Goal: Task Accomplishment & Management: Manage account settings

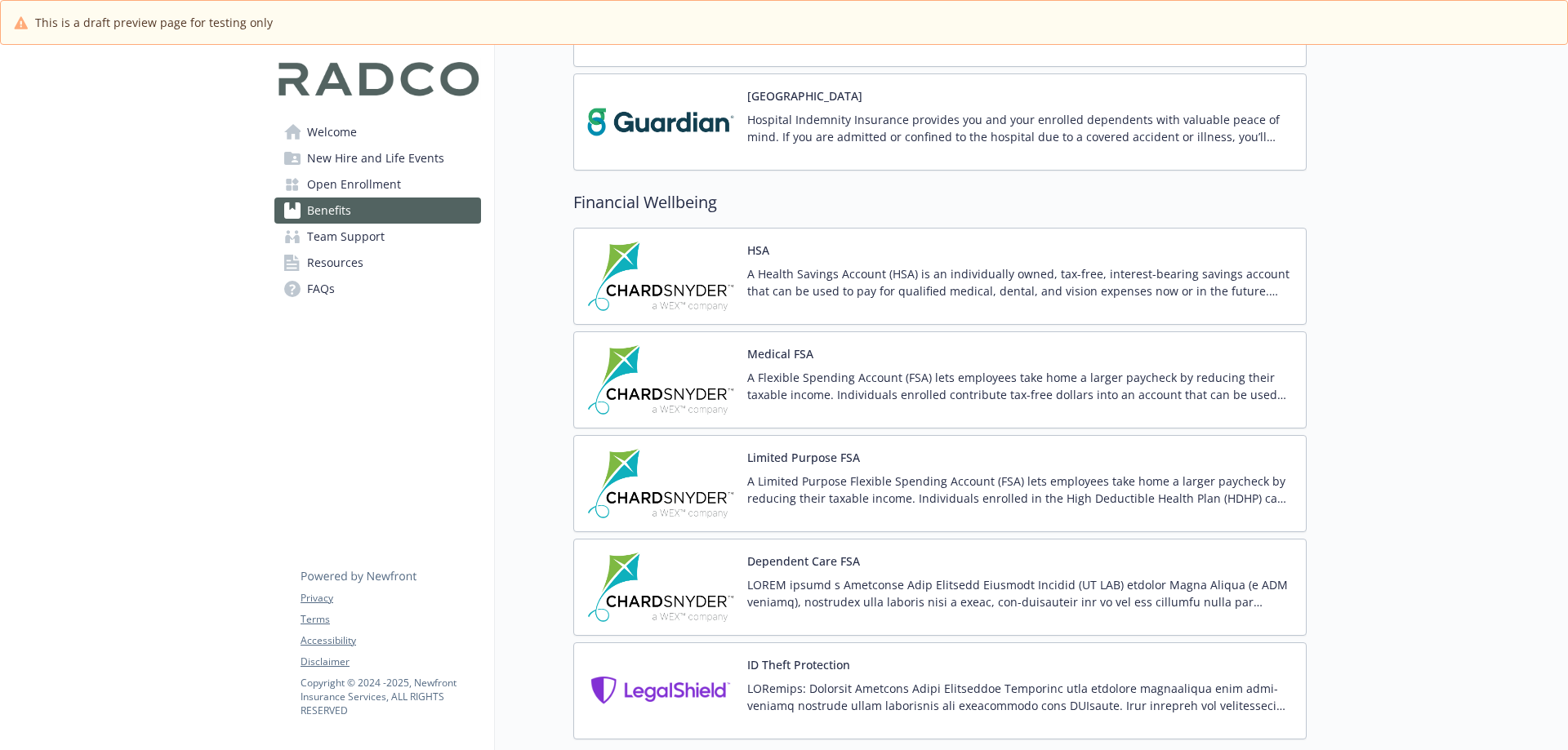
scroll to position [1688, 0]
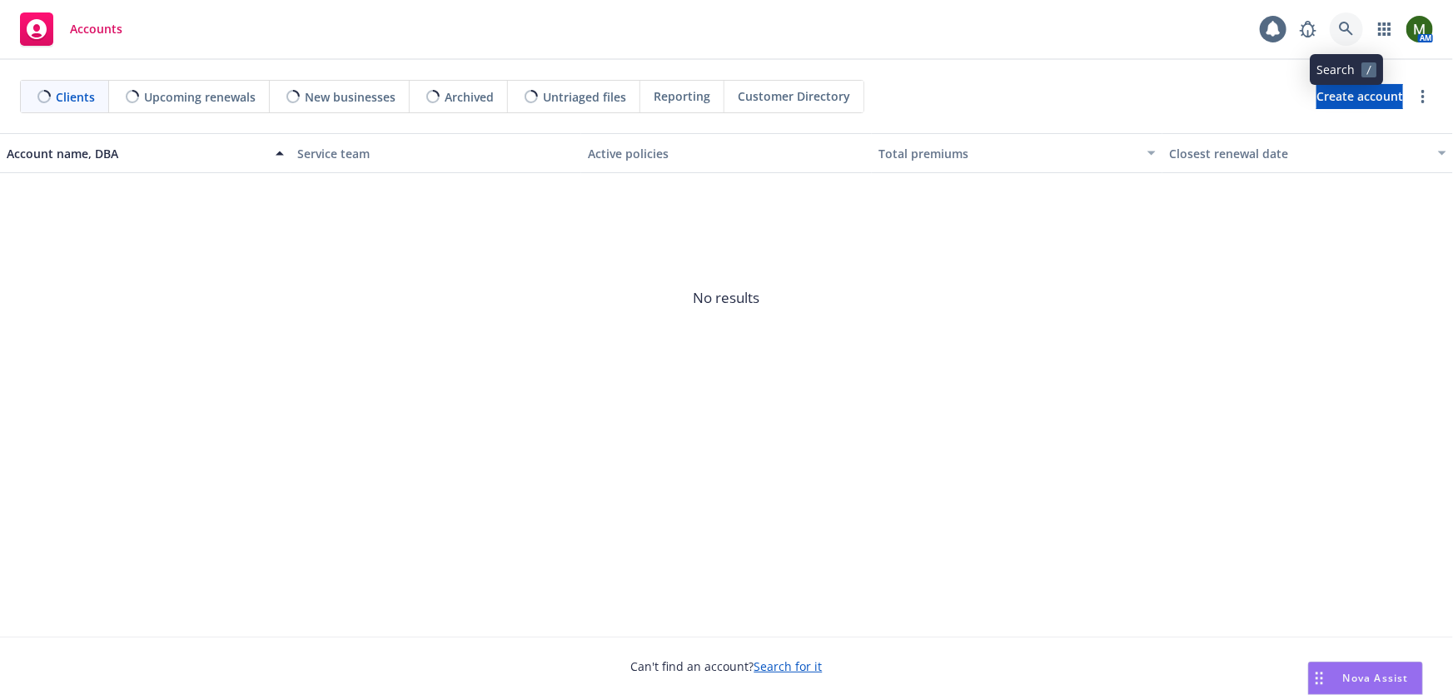
click at [1343, 32] on icon at bounding box center [1346, 29] width 15 height 15
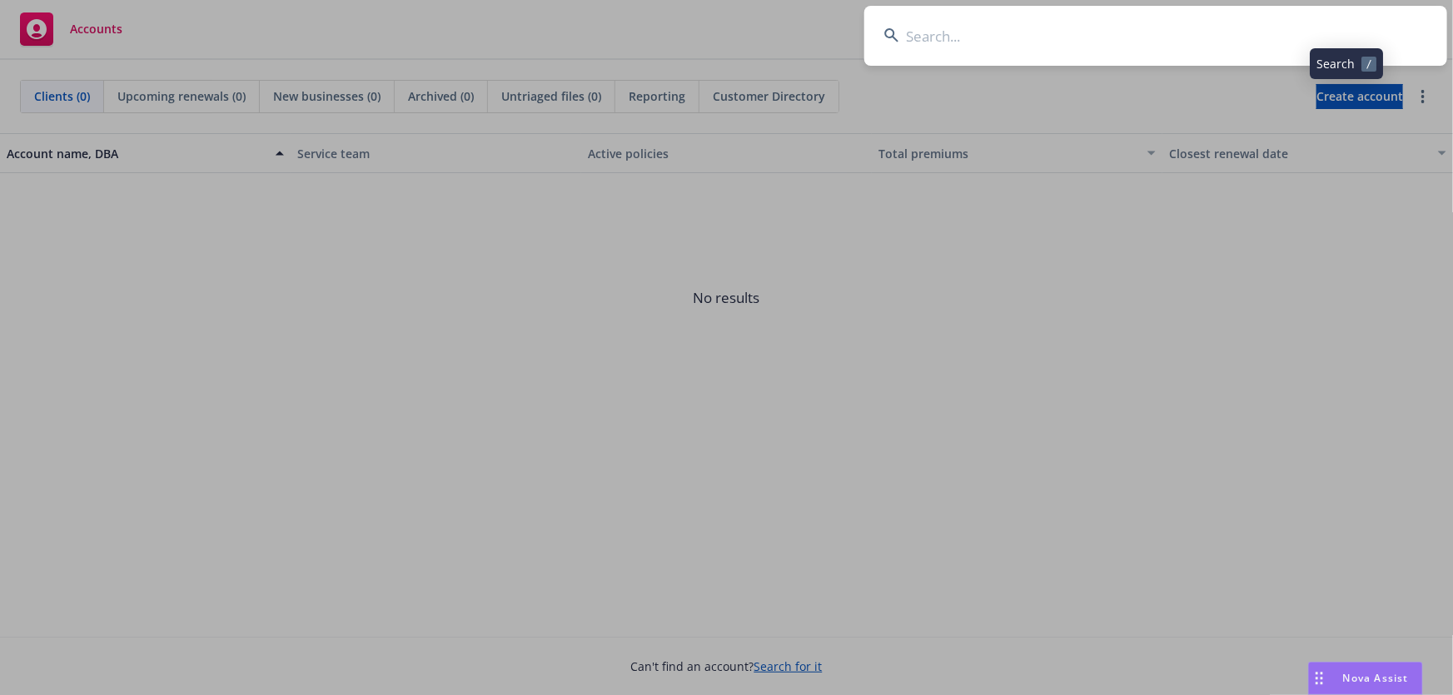
click at [1322, 33] on input at bounding box center [1156, 36] width 583 height 60
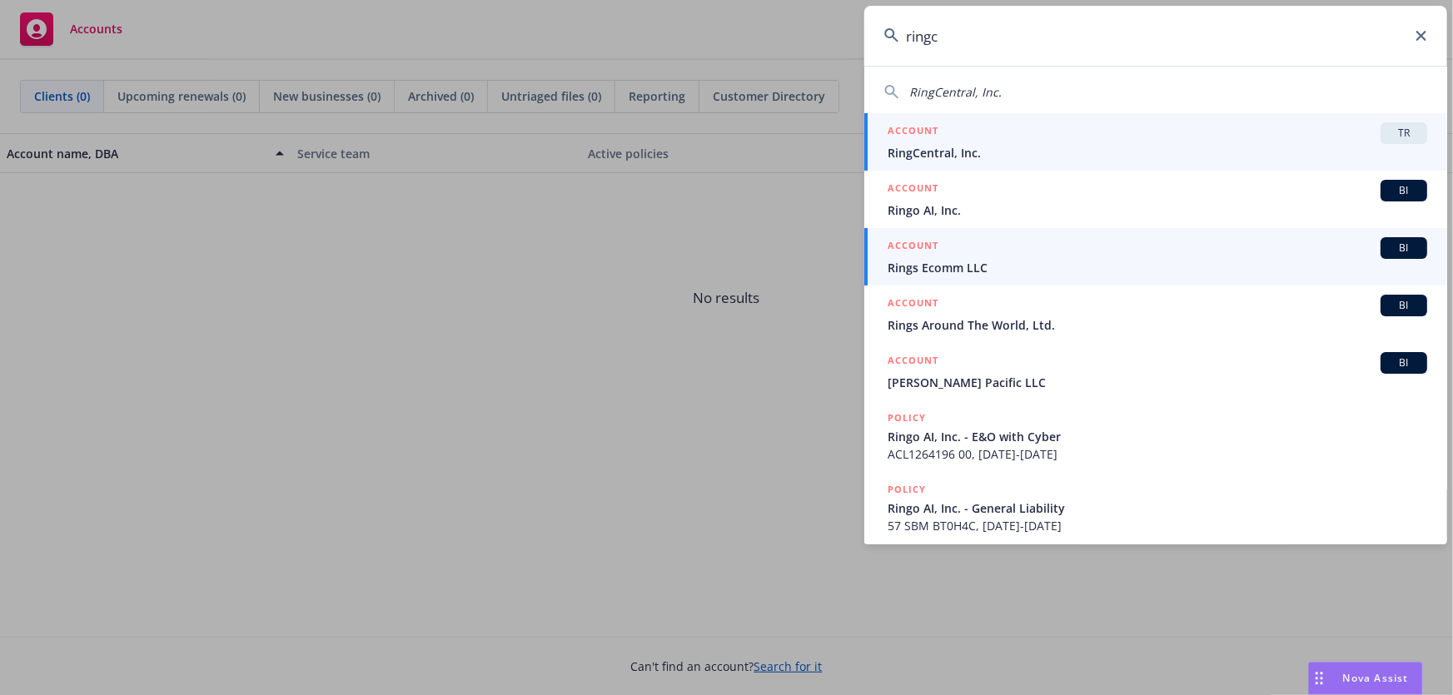
type input "ringc"
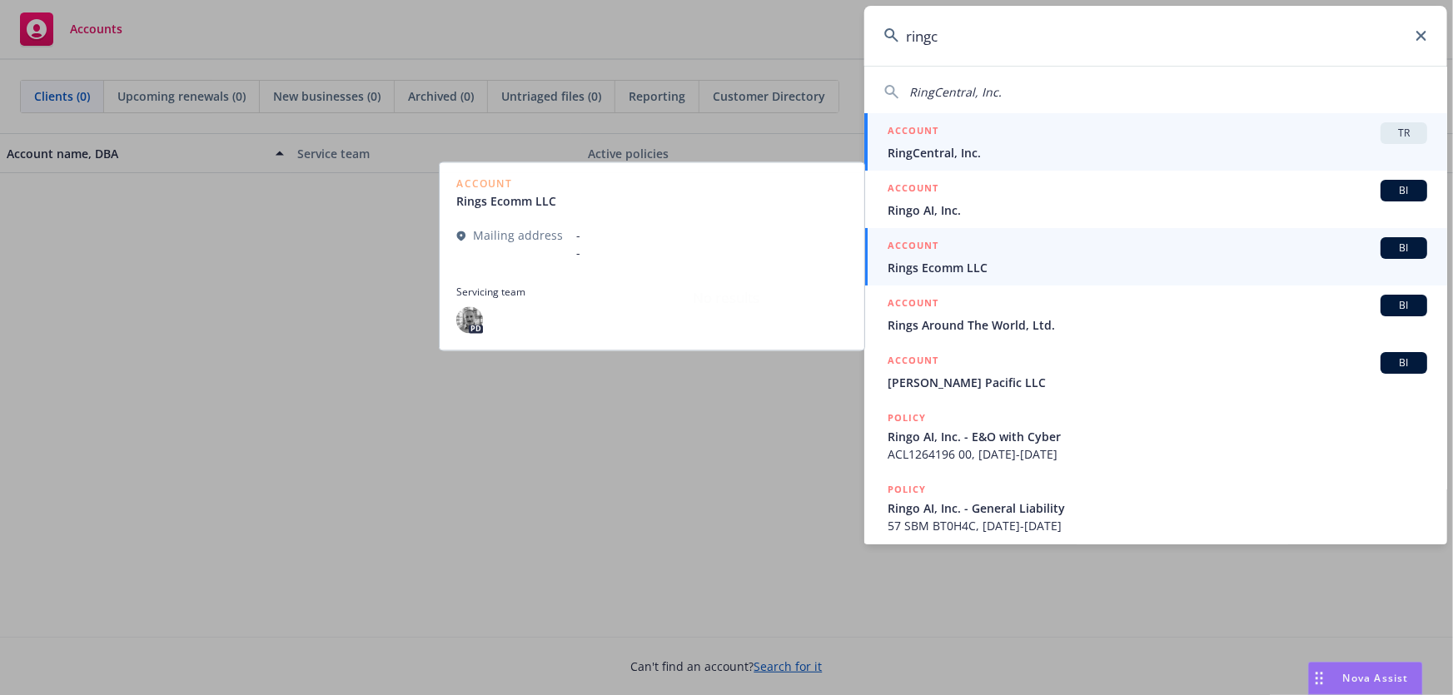
click at [999, 148] on span "RingCentral, Inc." at bounding box center [1158, 152] width 540 height 17
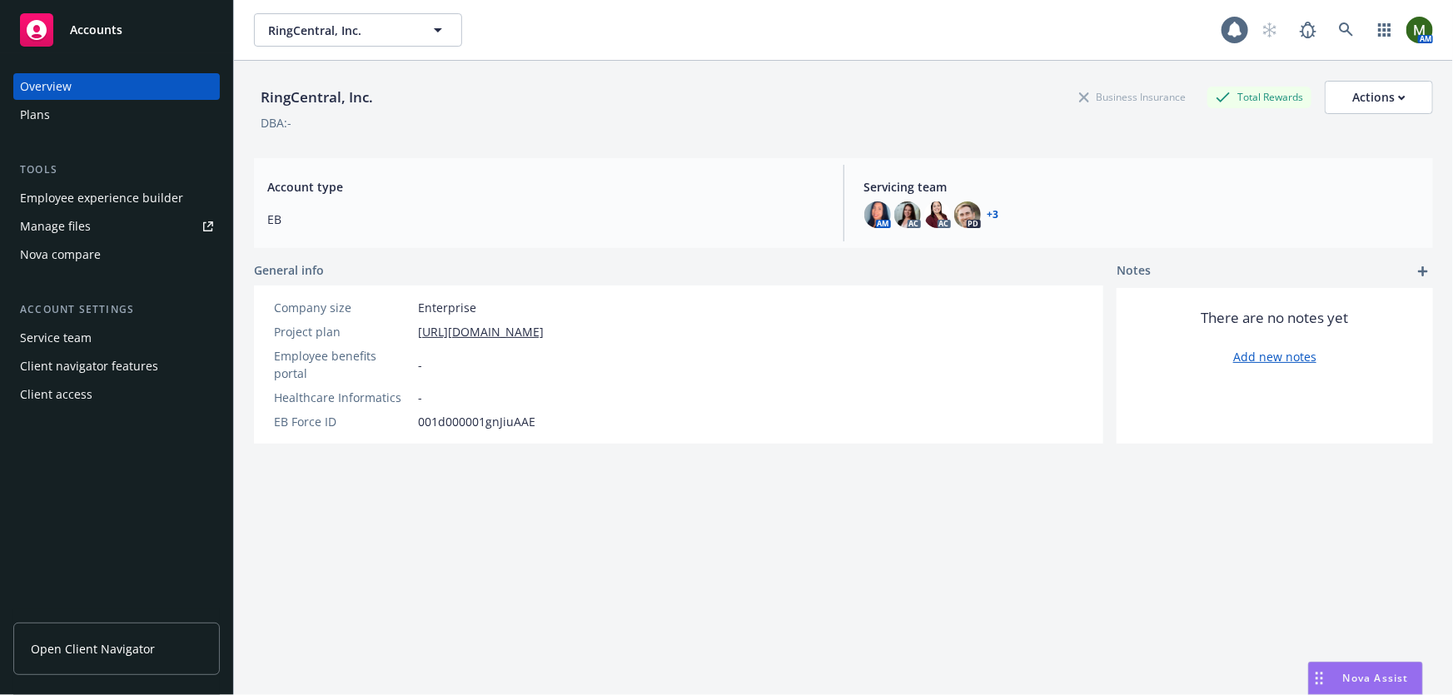
click at [98, 202] on div "Employee experience builder" at bounding box center [101, 198] width 163 height 27
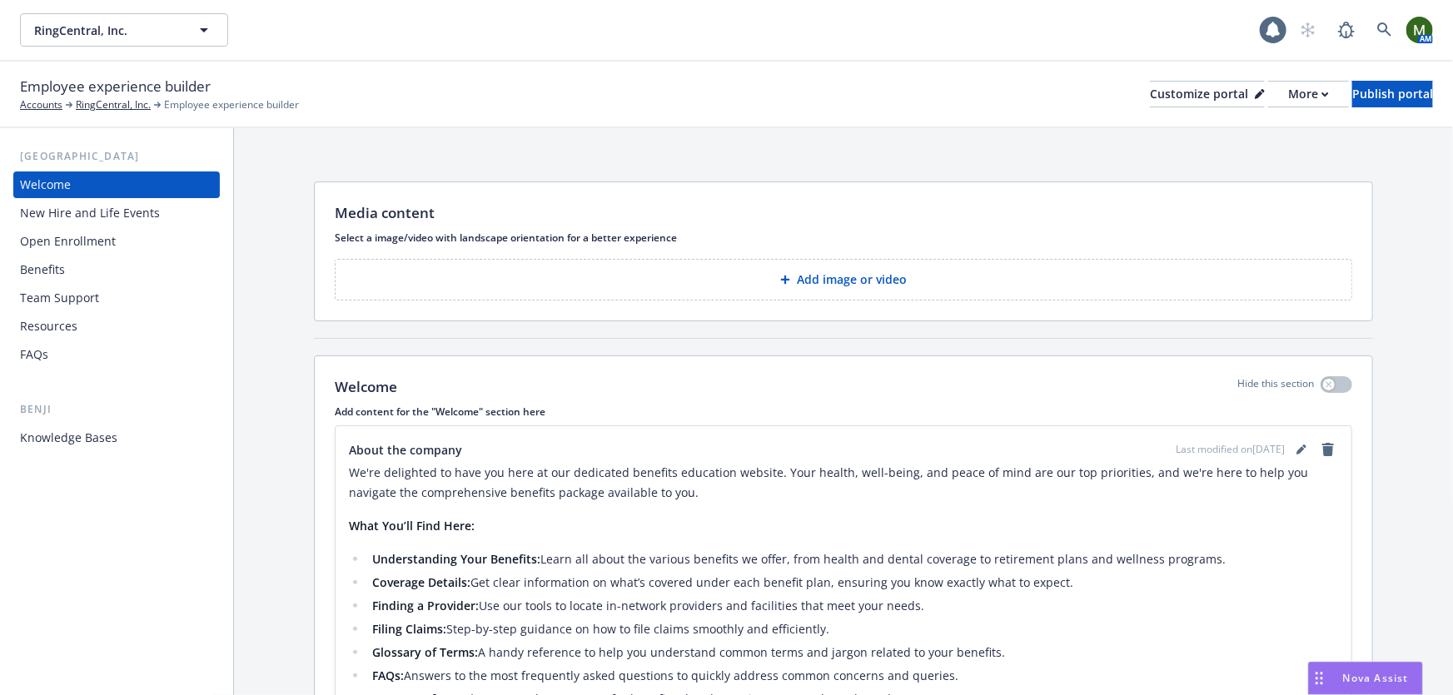
click at [122, 270] on div "Benefits" at bounding box center [116, 270] width 193 height 27
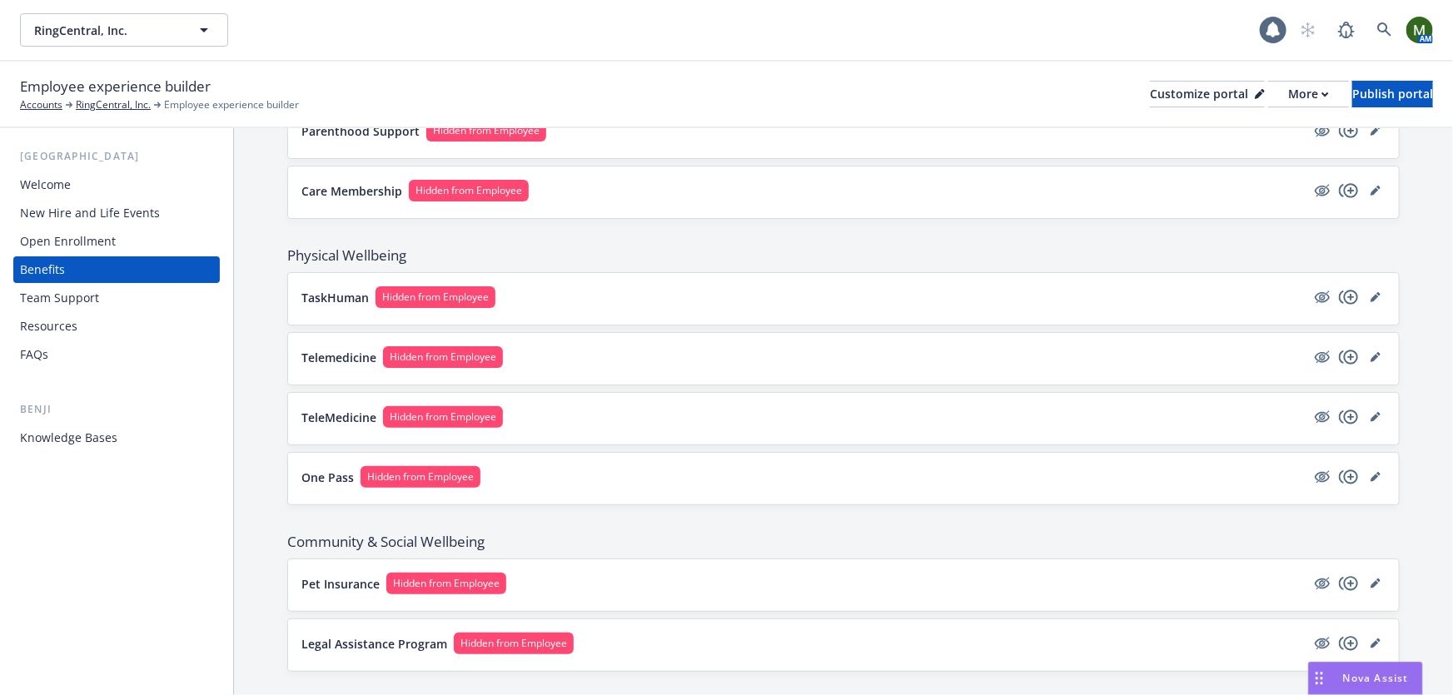
scroll to position [2316, 0]
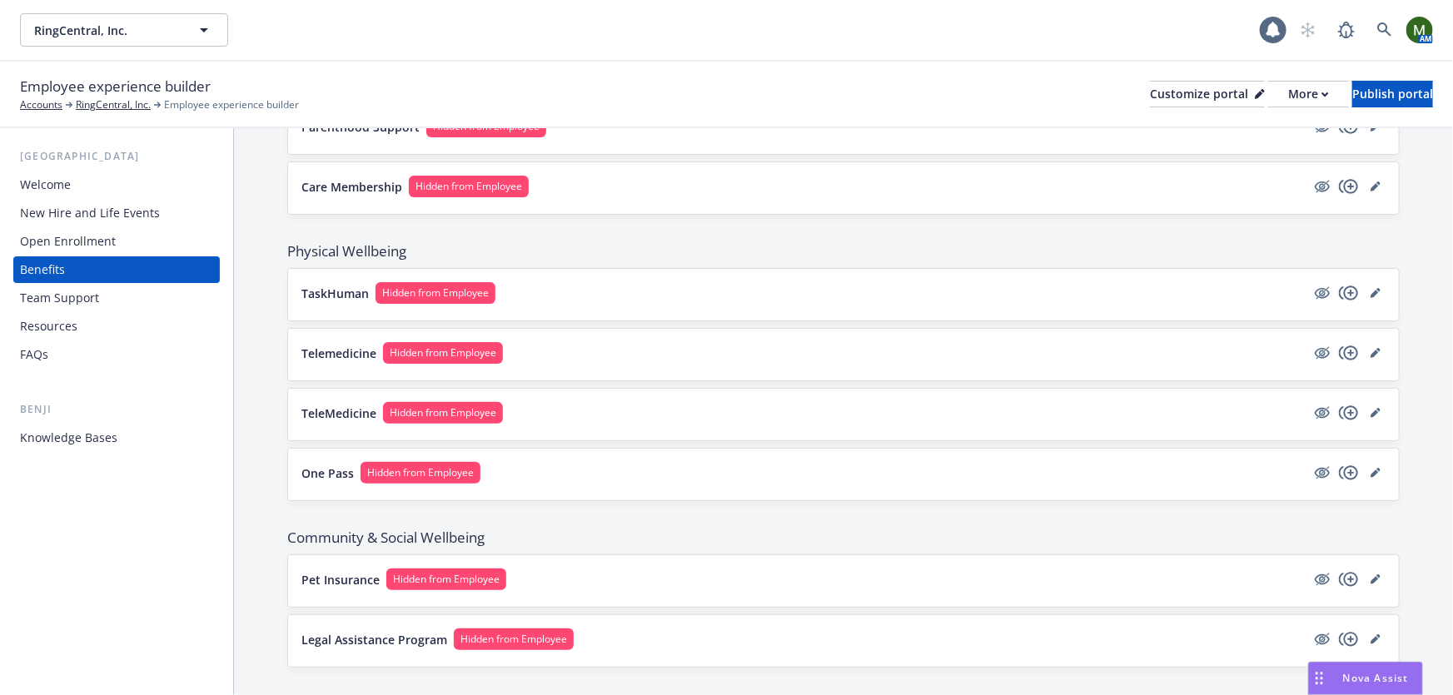
click at [425, 286] on span "Hidden from Employee" at bounding box center [435, 293] width 107 height 15
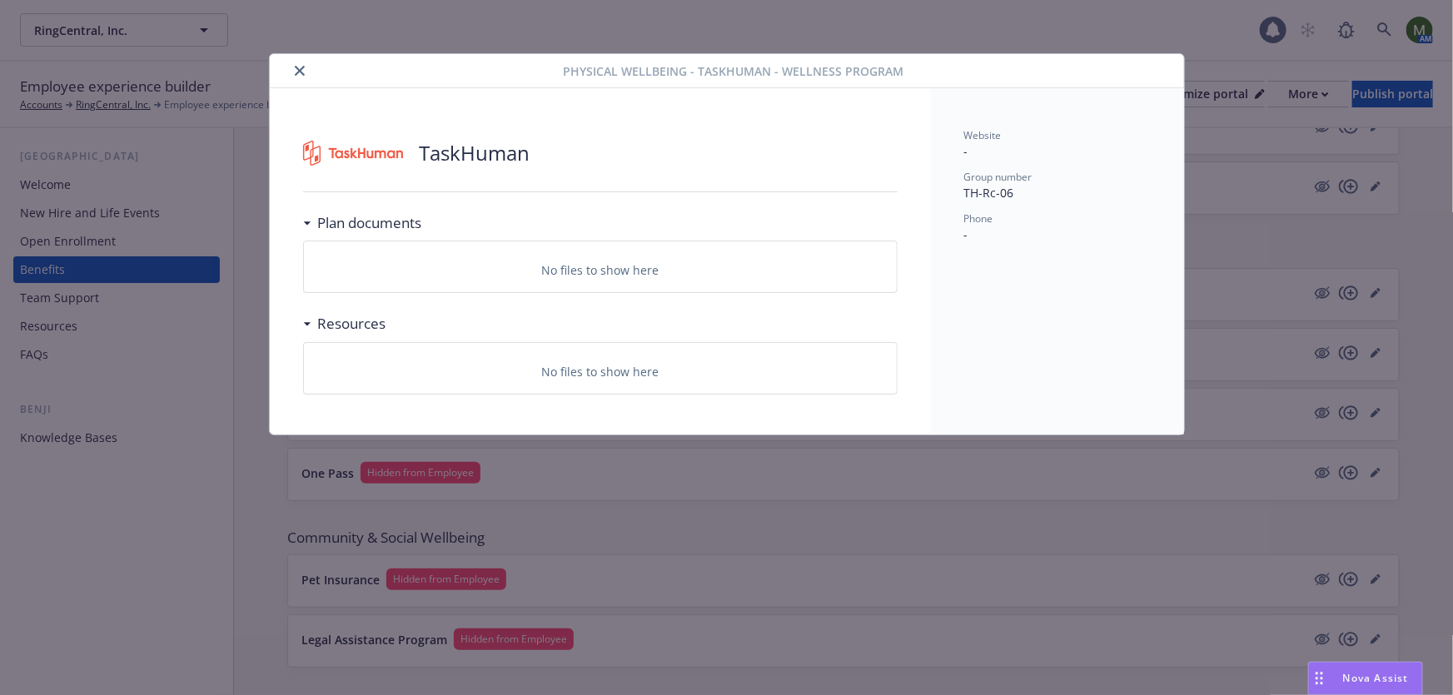
click at [299, 67] on icon "close" at bounding box center [300, 71] width 10 height 10
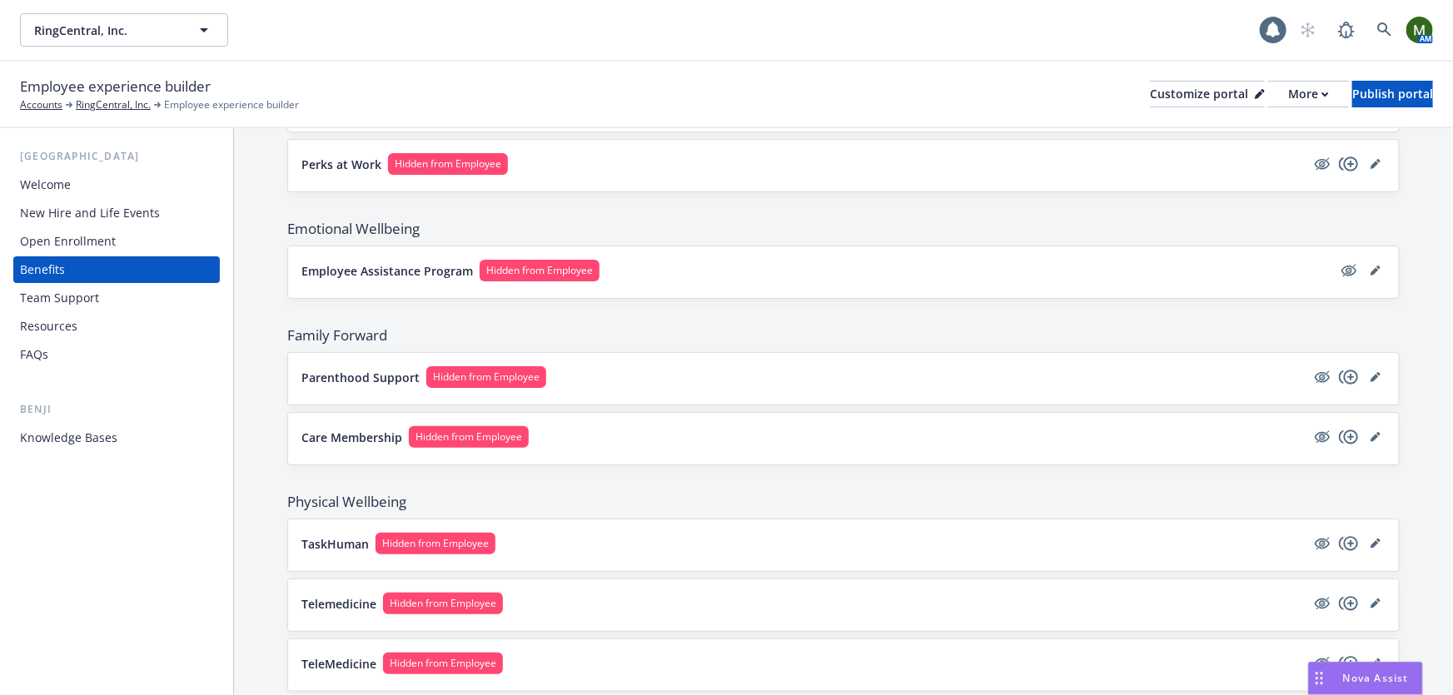
scroll to position [2065, 0]
click at [367, 370] on p "Parenthood Support" at bounding box center [361, 378] width 118 height 17
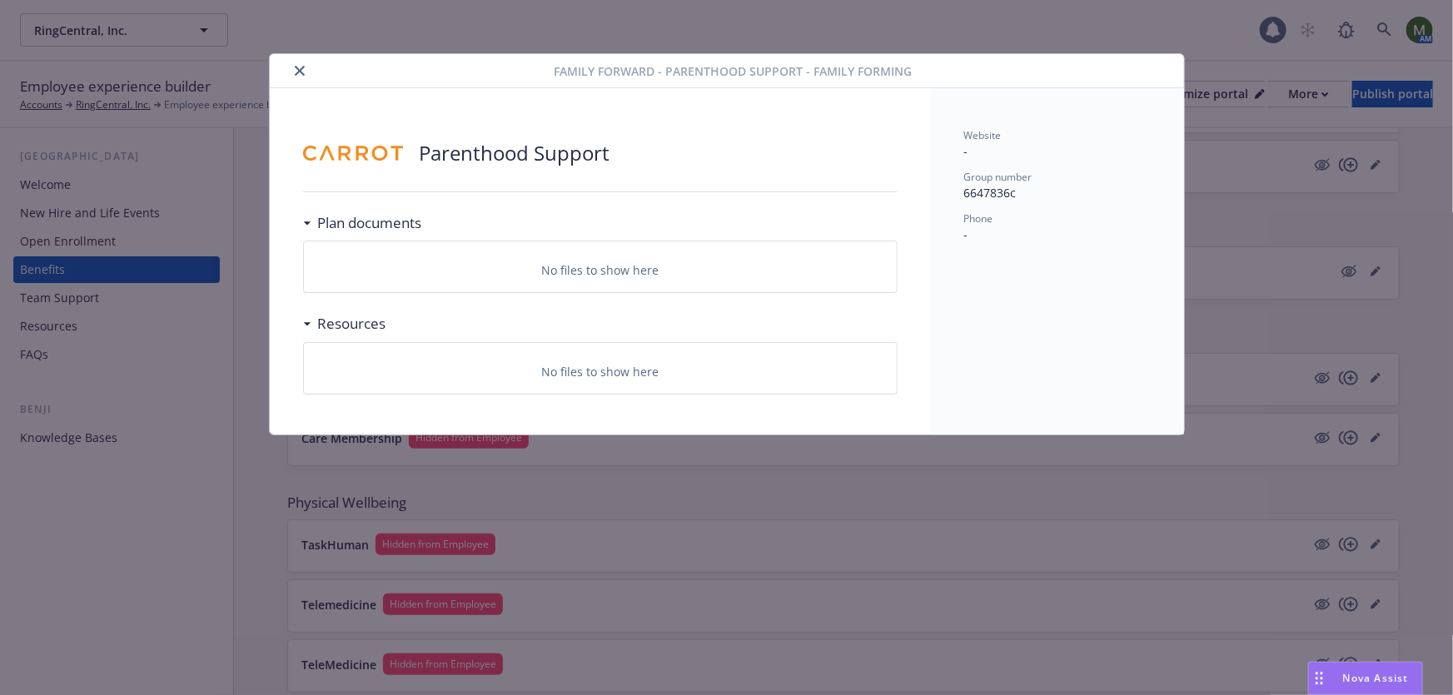
click at [302, 71] on icon "close" at bounding box center [300, 71] width 10 height 10
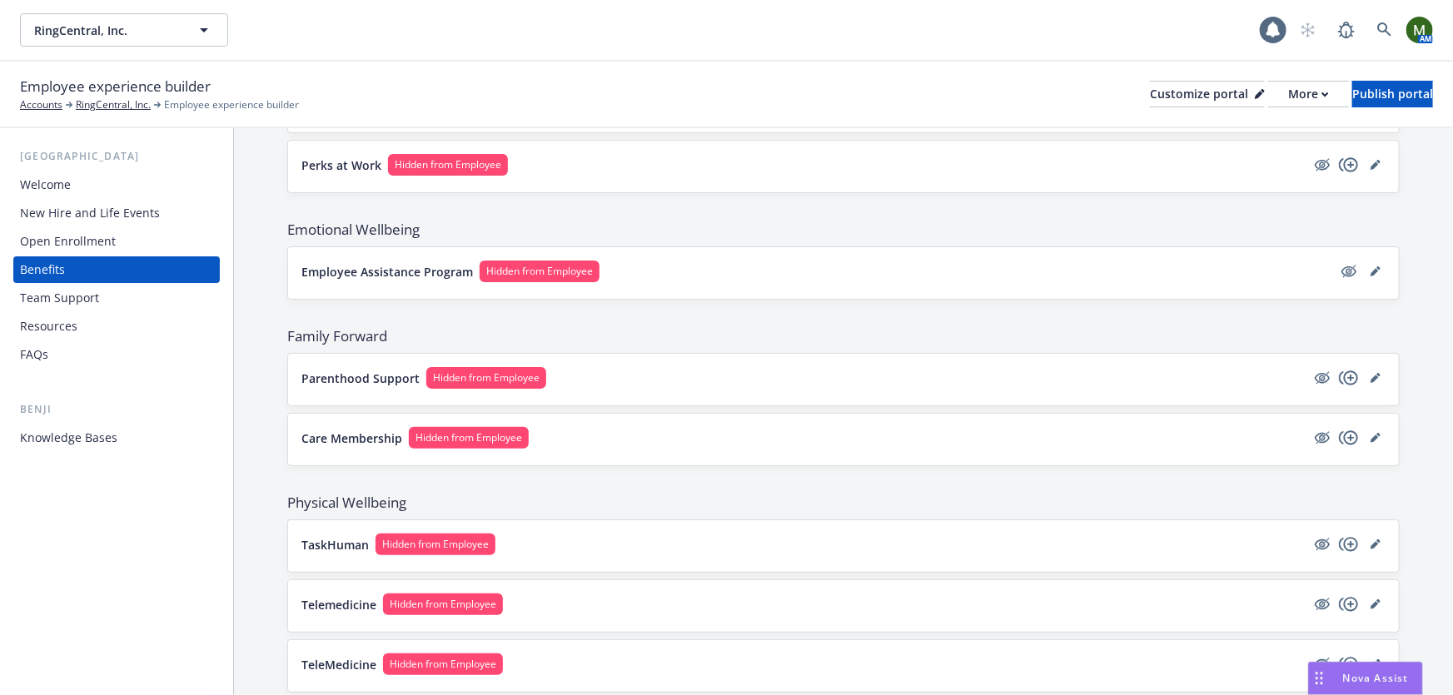
click at [353, 157] on p "Perks at Work" at bounding box center [342, 165] width 80 height 17
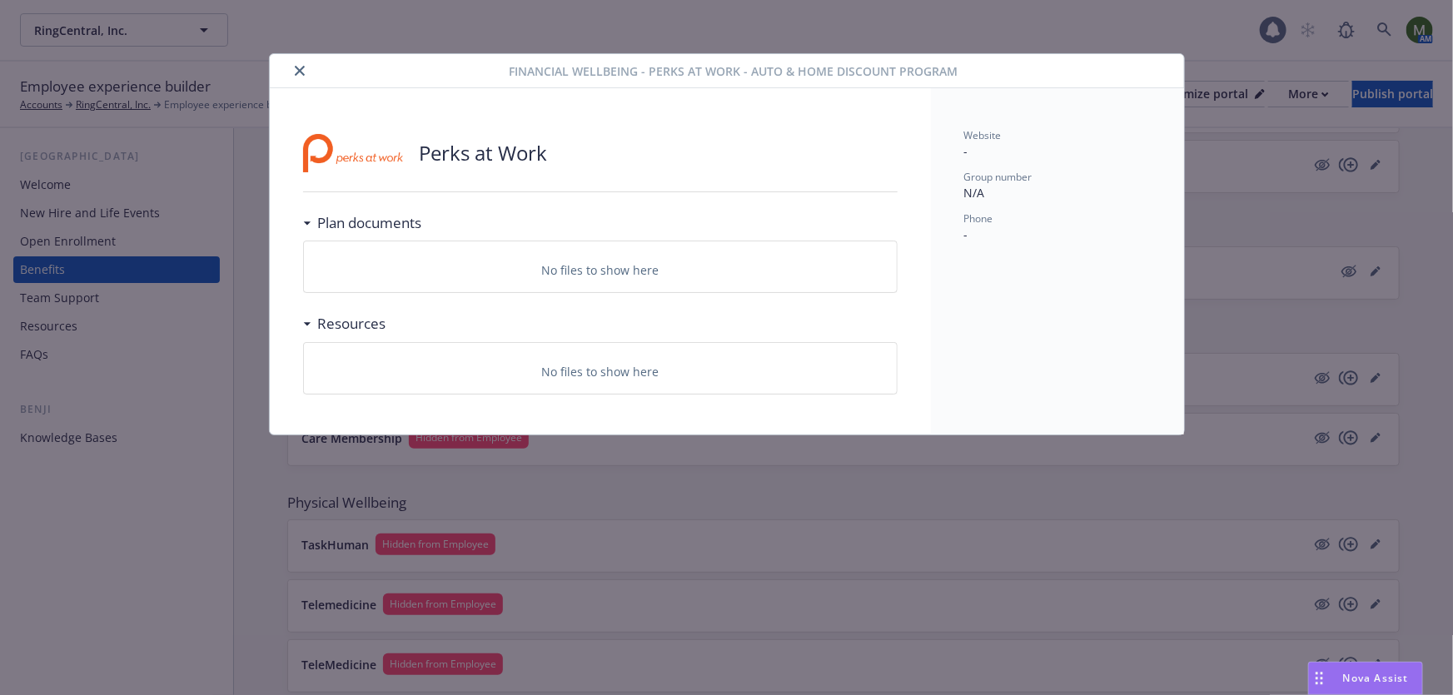
click at [298, 62] on button "close" at bounding box center [300, 71] width 20 height 20
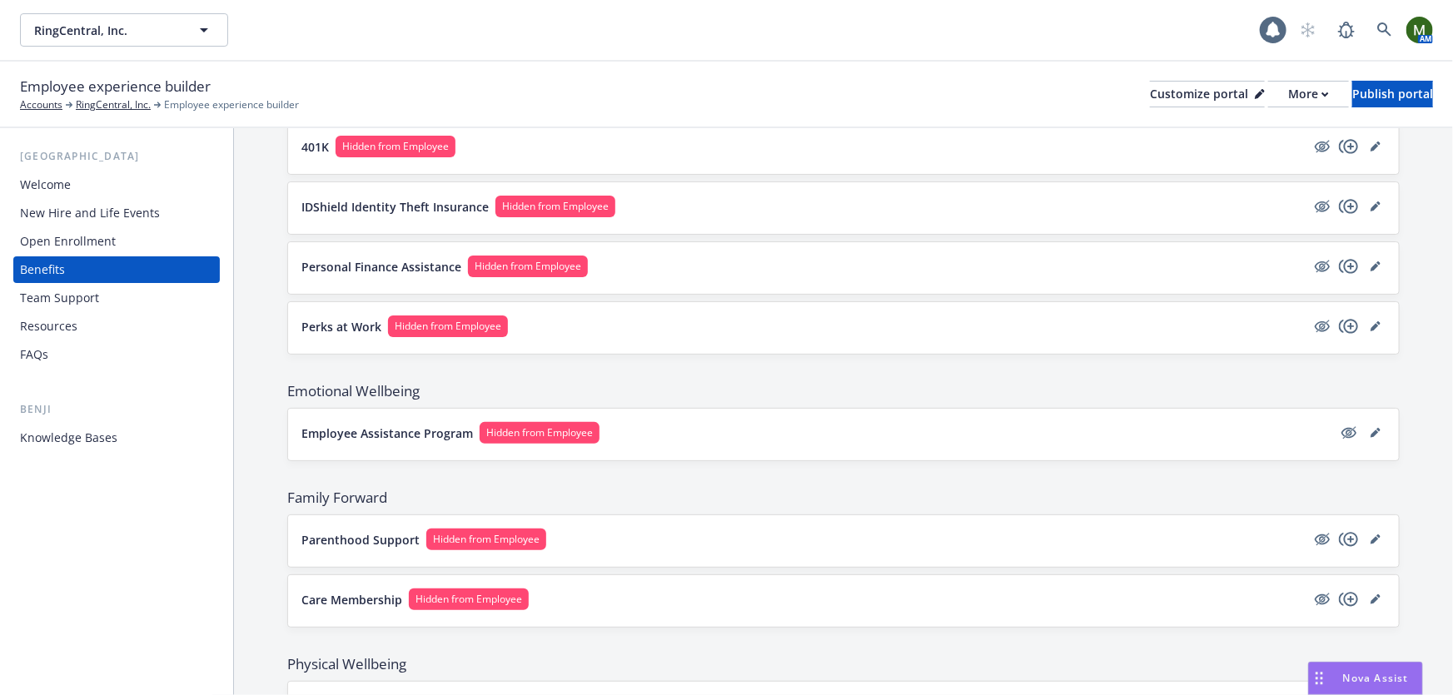
scroll to position [1862, 0]
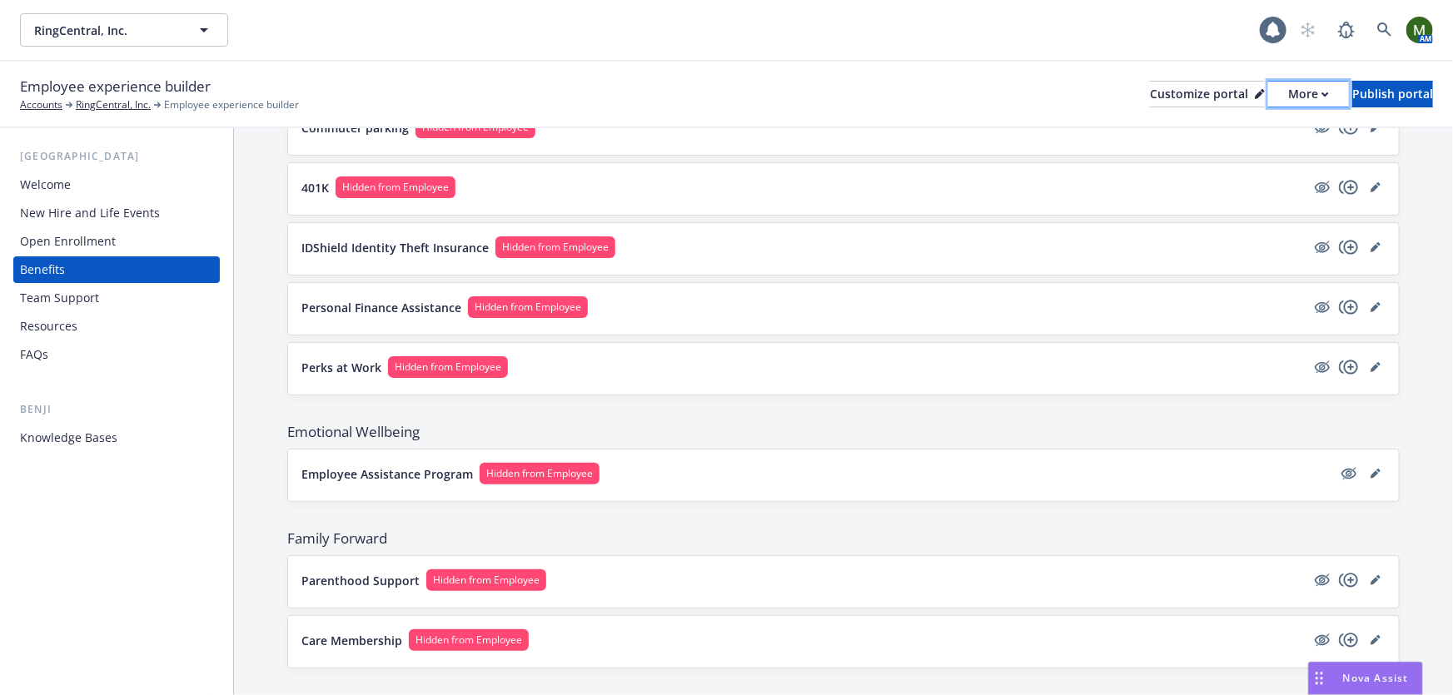
click at [1289, 96] on div "More" at bounding box center [1309, 94] width 41 height 25
click at [1241, 125] on link "Copy preview link" at bounding box center [1221, 131] width 152 height 33
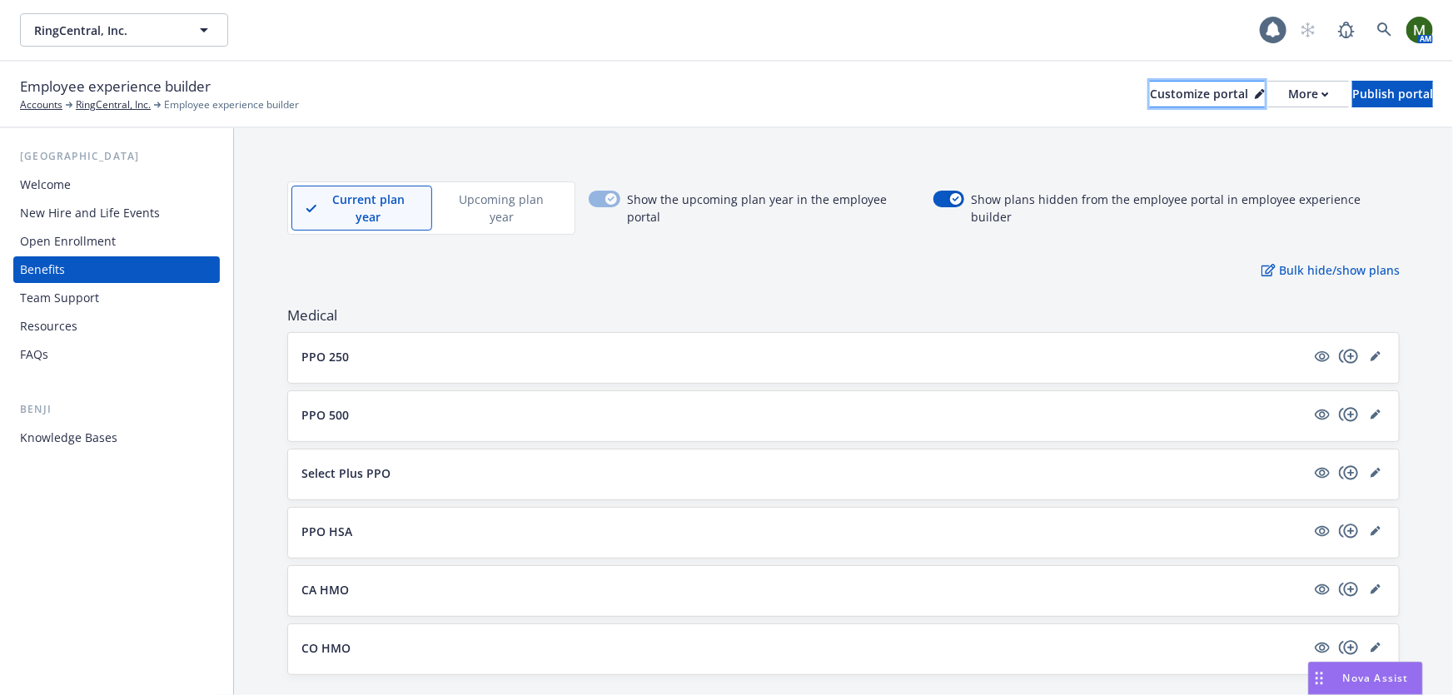
click at [1255, 89] on icon at bounding box center [1260, 94] width 10 height 10
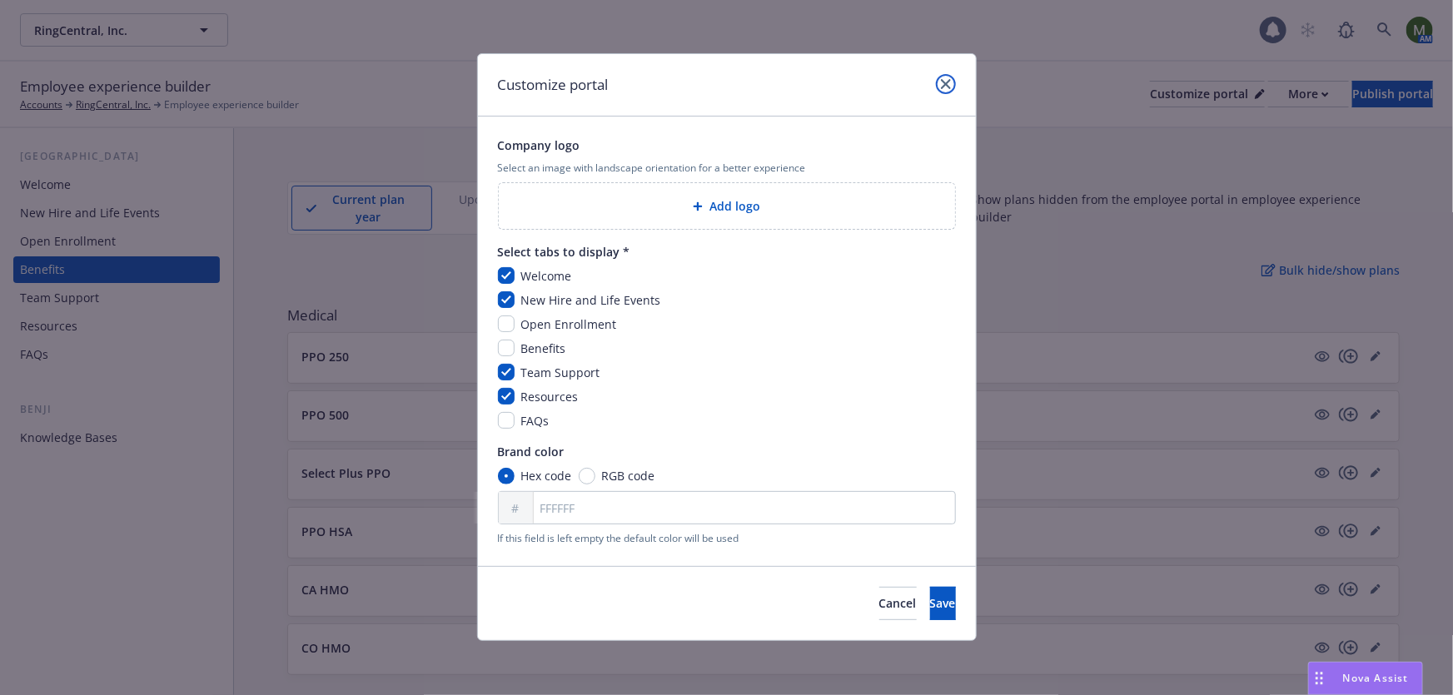
click at [941, 77] on link "close" at bounding box center [946, 84] width 20 height 20
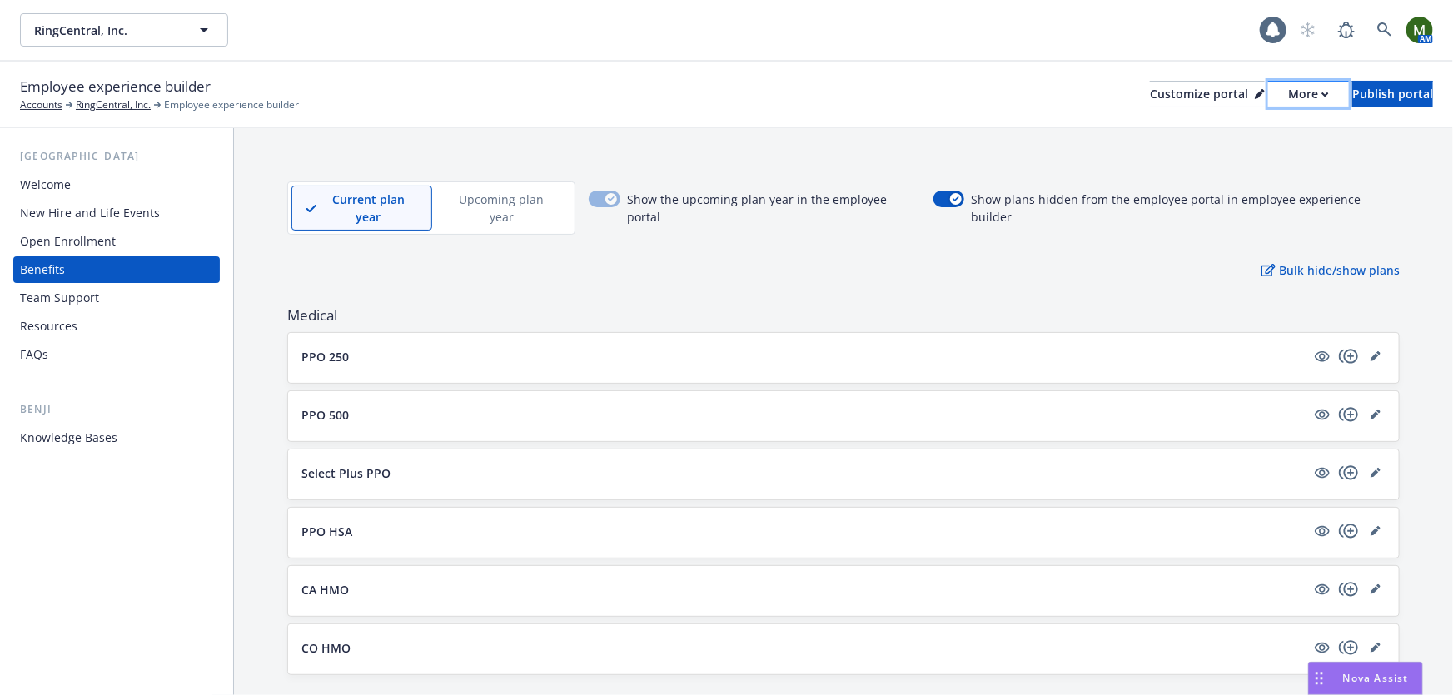
click at [1289, 100] on div "More" at bounding box center [1309, 94] width 41 height 25
click at [858, 94] on div "Employee experience builder Accounts RingCentral, Inc. Employee experience buil…" at bounding box center [726, 94] width 1413 height 37
click at [1150, 95] on div "Customize portal" at bounding box center [1207, 94] width 115 height 25
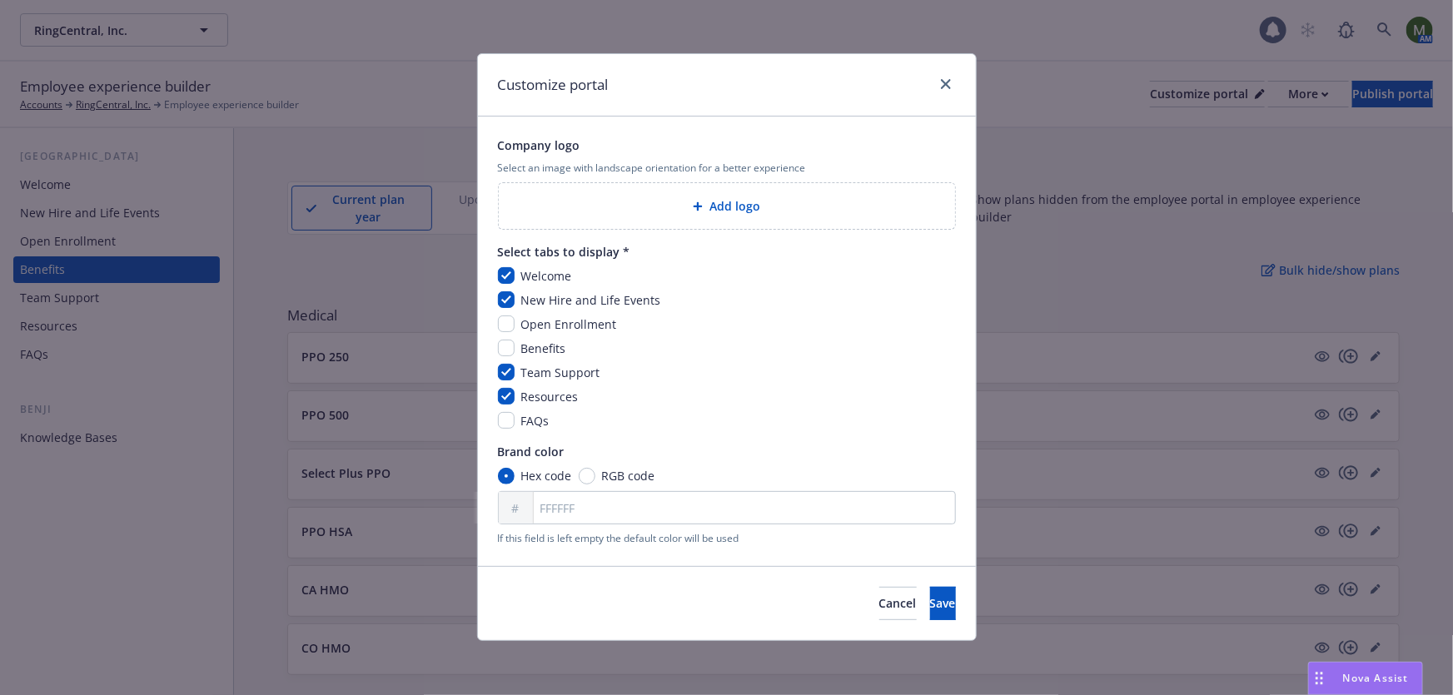
click at [524, 345] on span "Benefits" at bounding box center [543, 349] width 45 height 16
click at [501, 348] on input "checkbox" at bounding box center [506, 348] width 17 height 17
checkbox input "true"
click at [930, 611] on span "Save" at bounding box center [943, 604] width 26 height 16
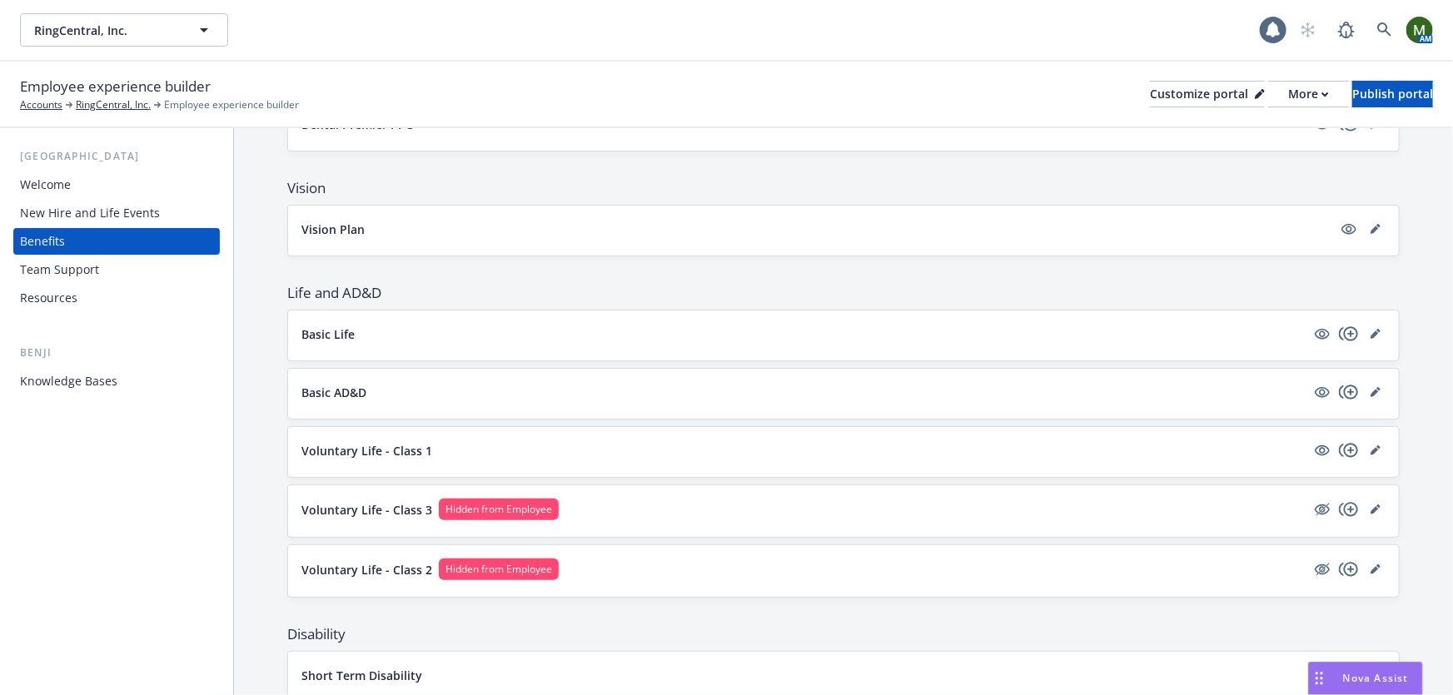
scroll to position [2316, 0]
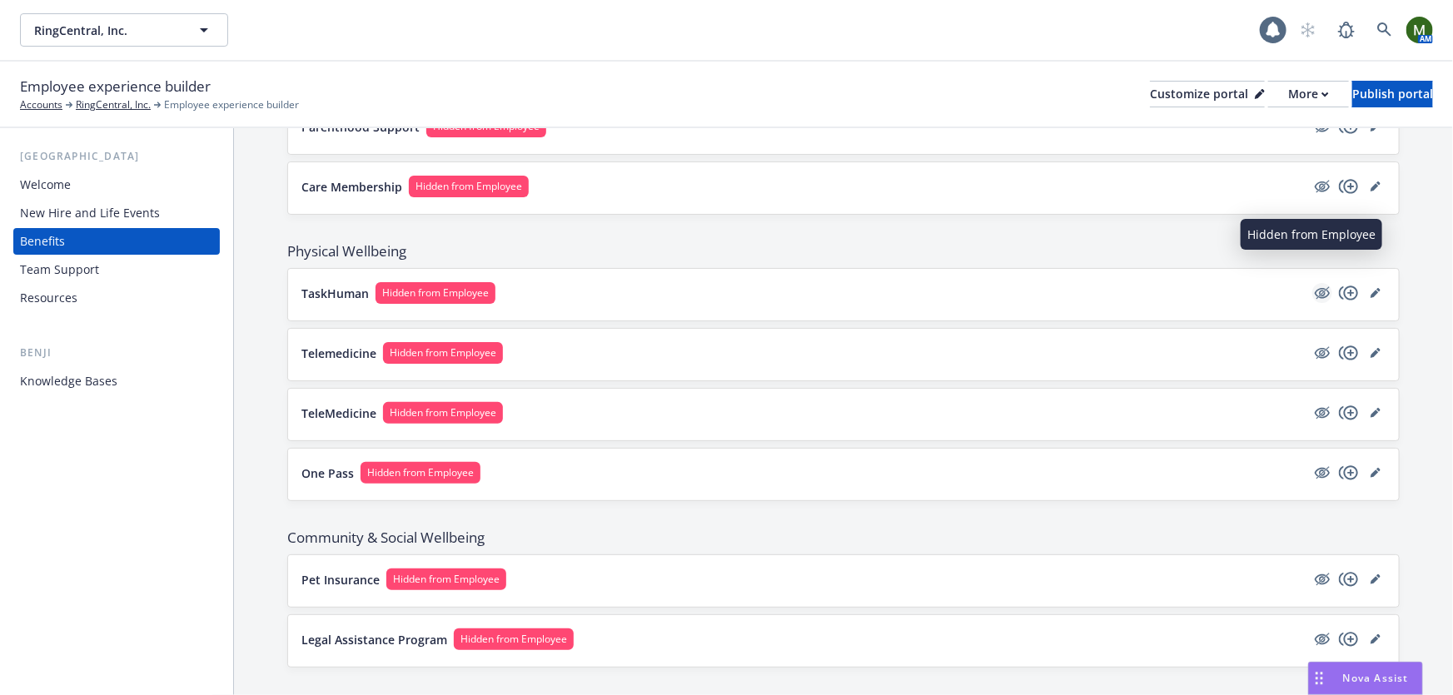
click at [1317, 287] on icon "hidden" at bounding box center [1323, 293] width 13 height 12
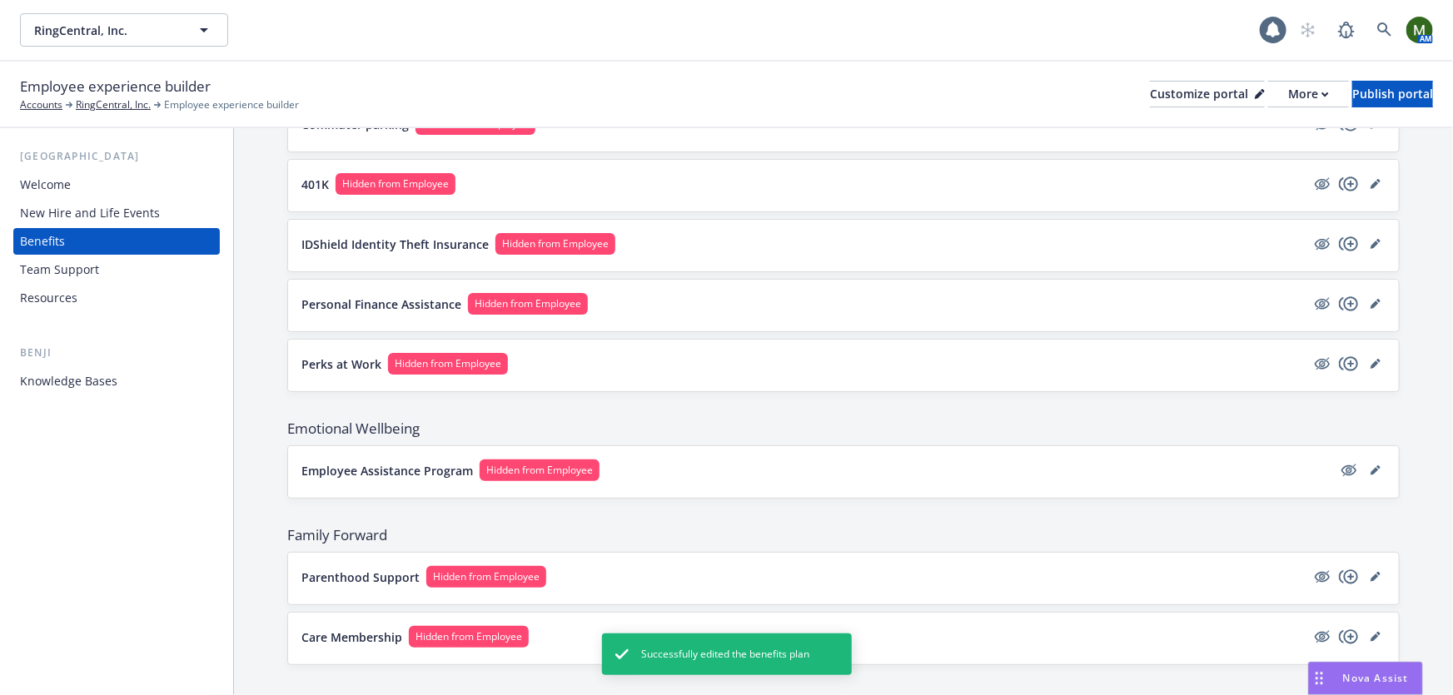
scroll to position [1861, 0]
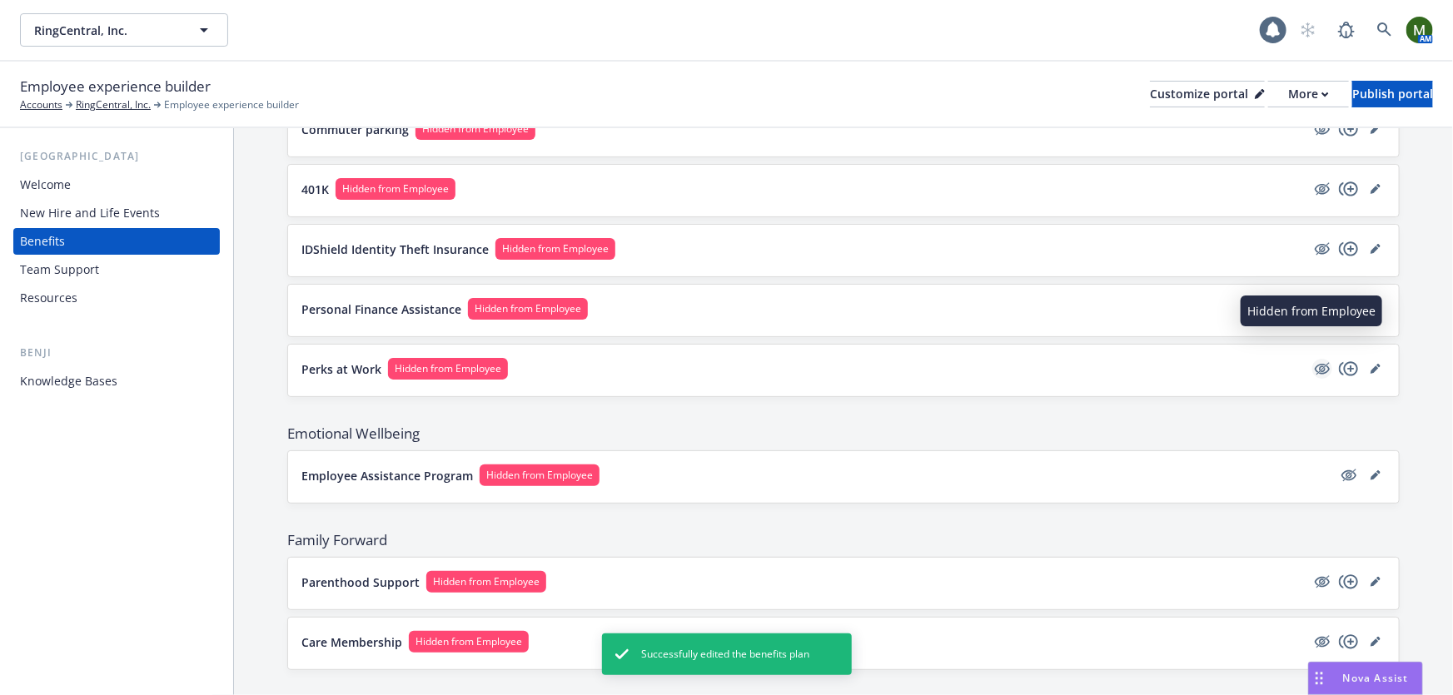
click at [1313, 359] on icon "hidden" at bounding box center [1323, 369] width 20 height 20
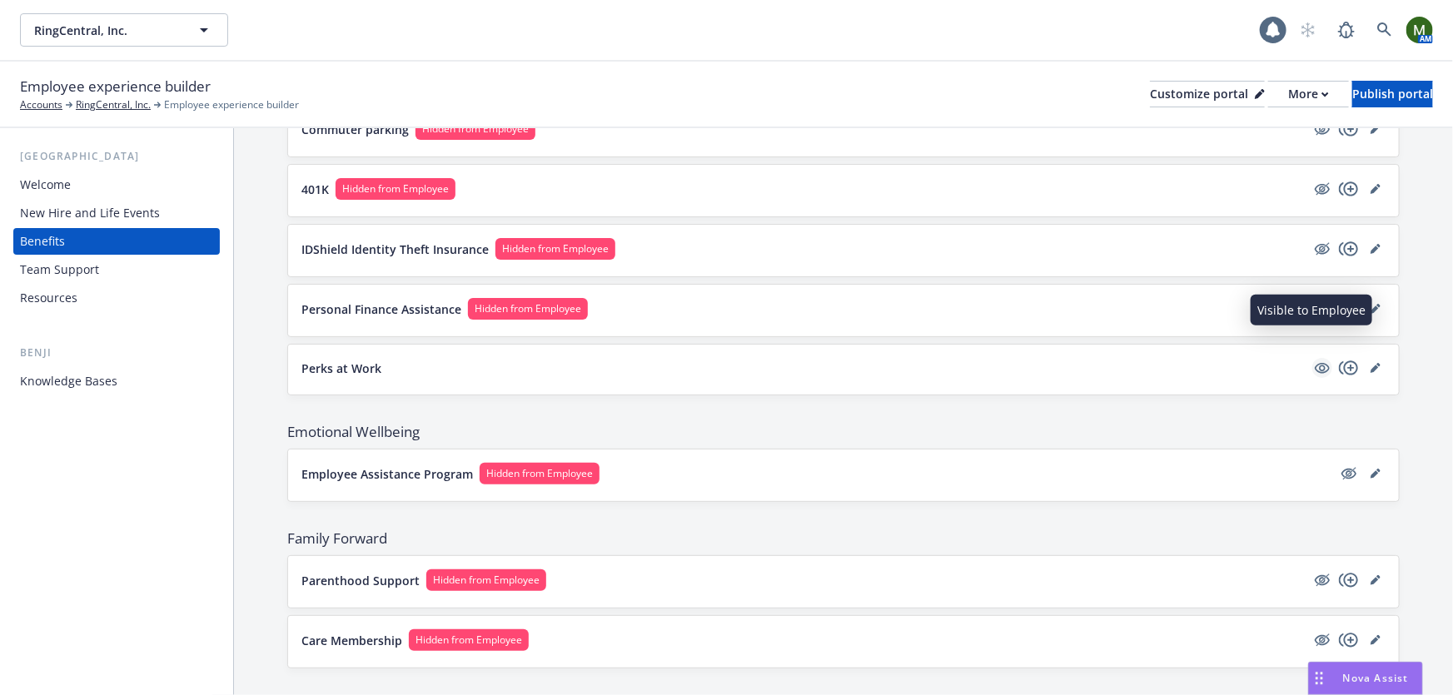
click at [1315, 363] on icon "visible" at bounding box center [1322, 368] width 15 height 11
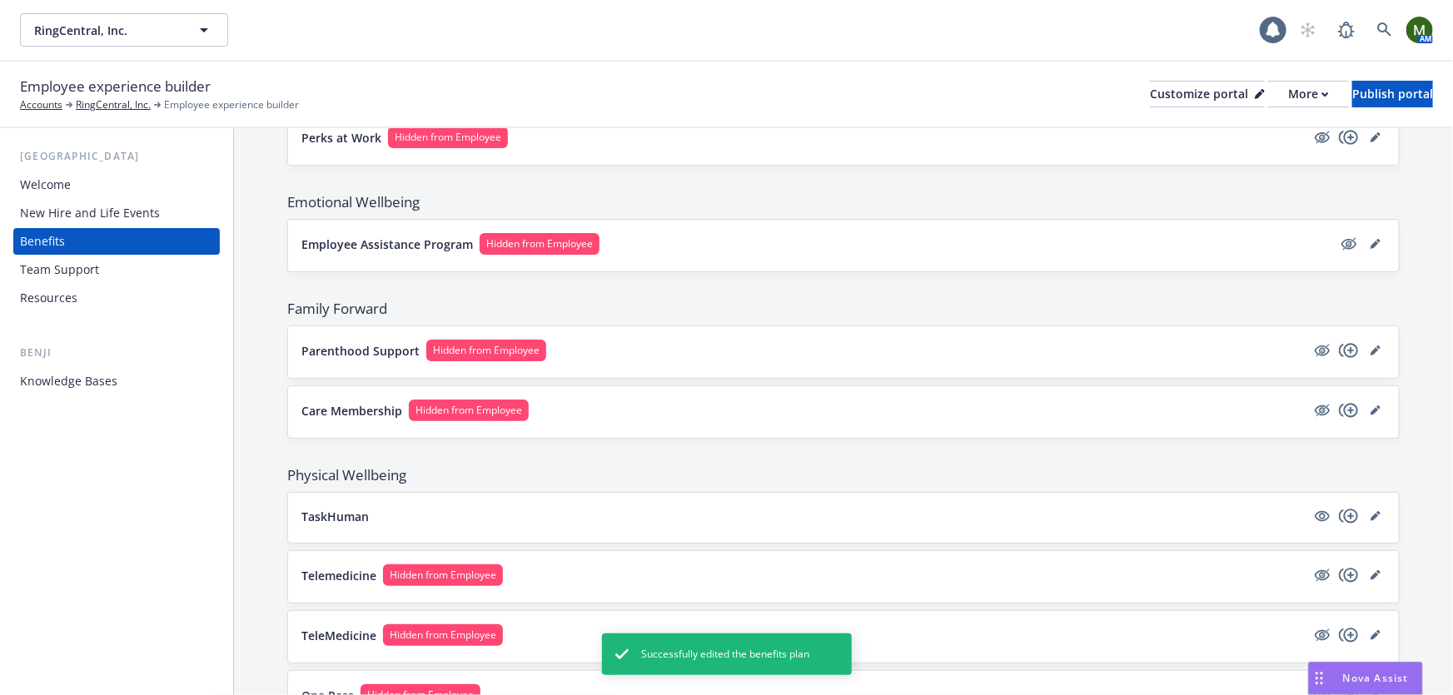
scroll to position [2316, 0]
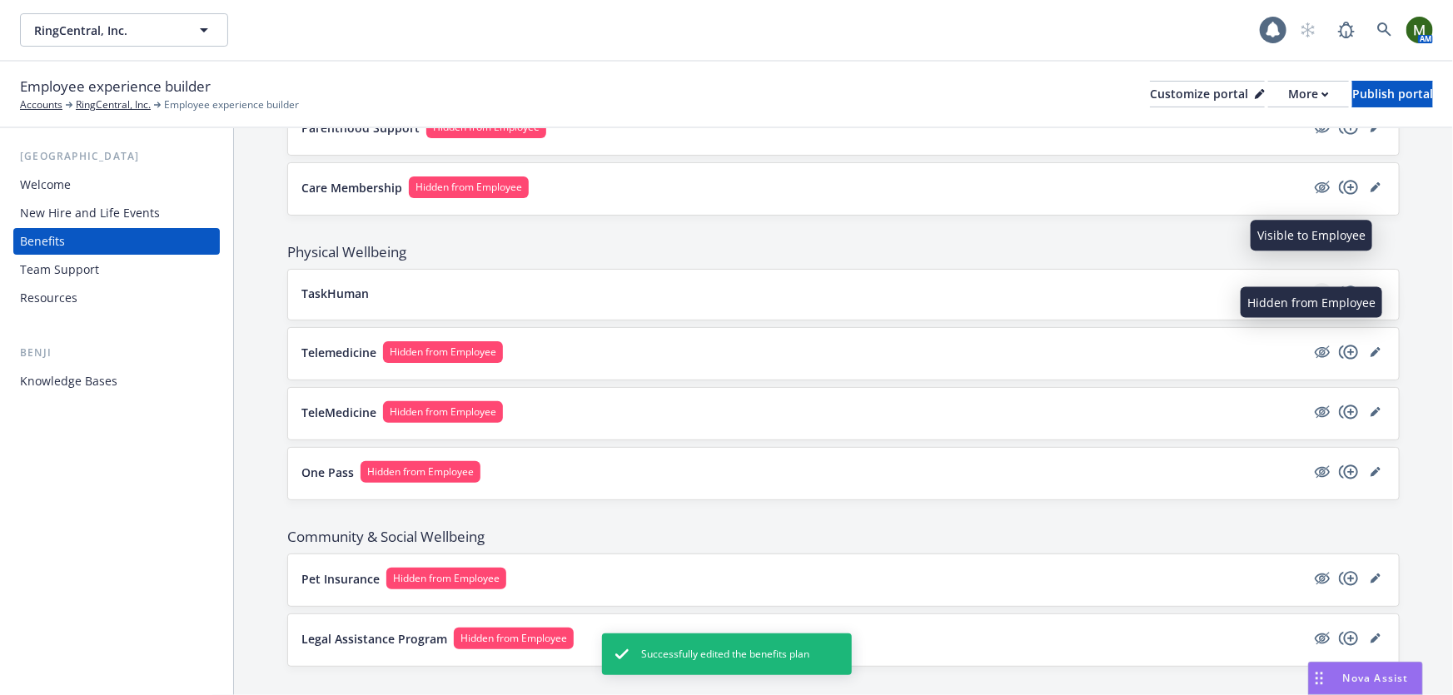
click at [1315, 288] on icon "visible" at bounding box center [1322, 293] width 15 height 11
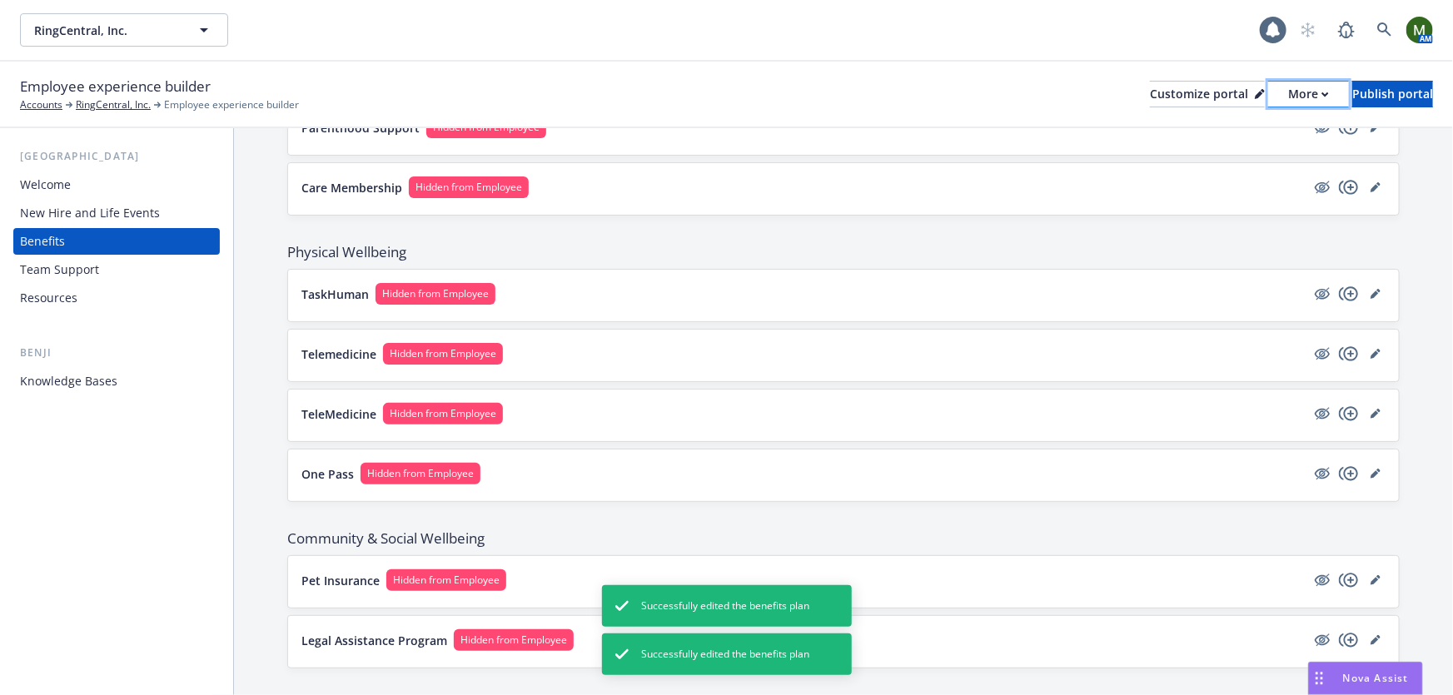
click at [1289, 99] on div "More" at bounding box center [1309, 94] width 41 height 25
click at [1163, 91] on div "Customize portal" at bounding box center [1207, 94] width 115 height 25
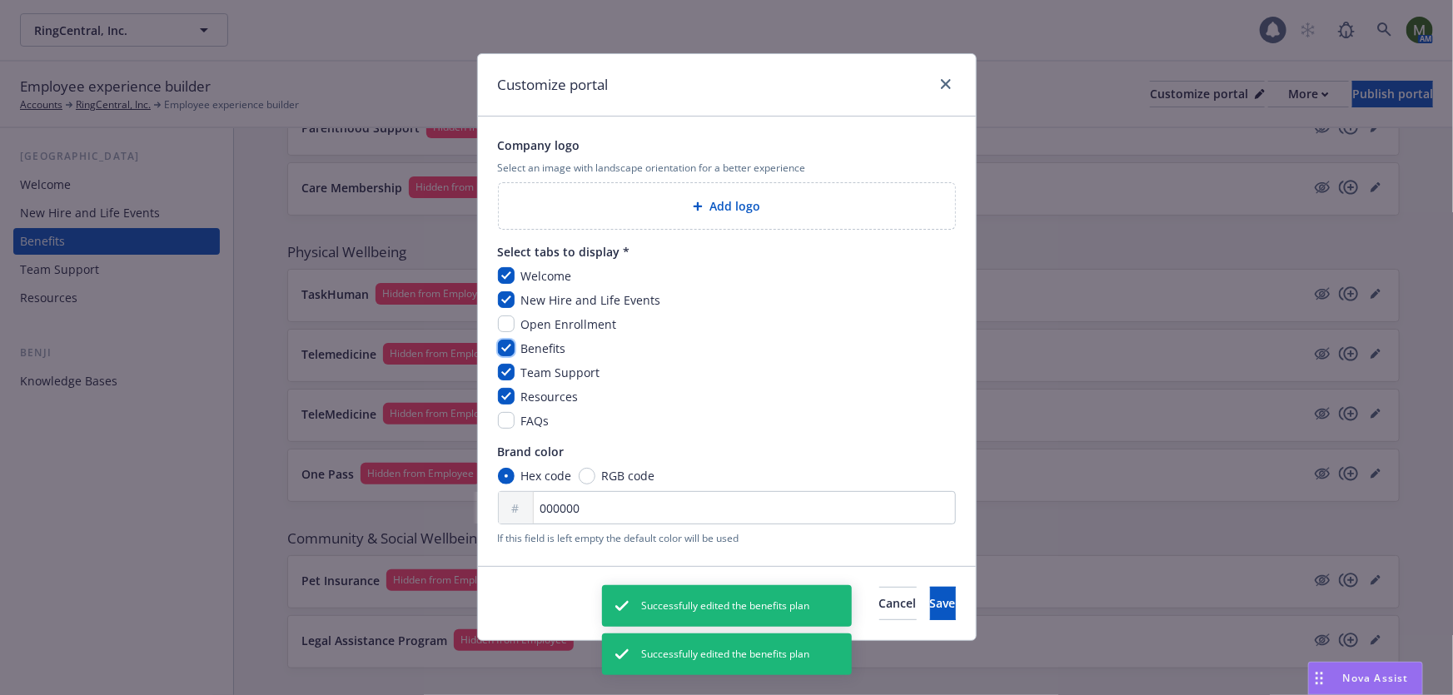
click at [505, 346] on input "checkbox" at bounding box center [506, 348] width 17 height 17
checkbox input "false"
click at [930, 614] on button "Save" at bounding box center [943, 603] width 26 height 33
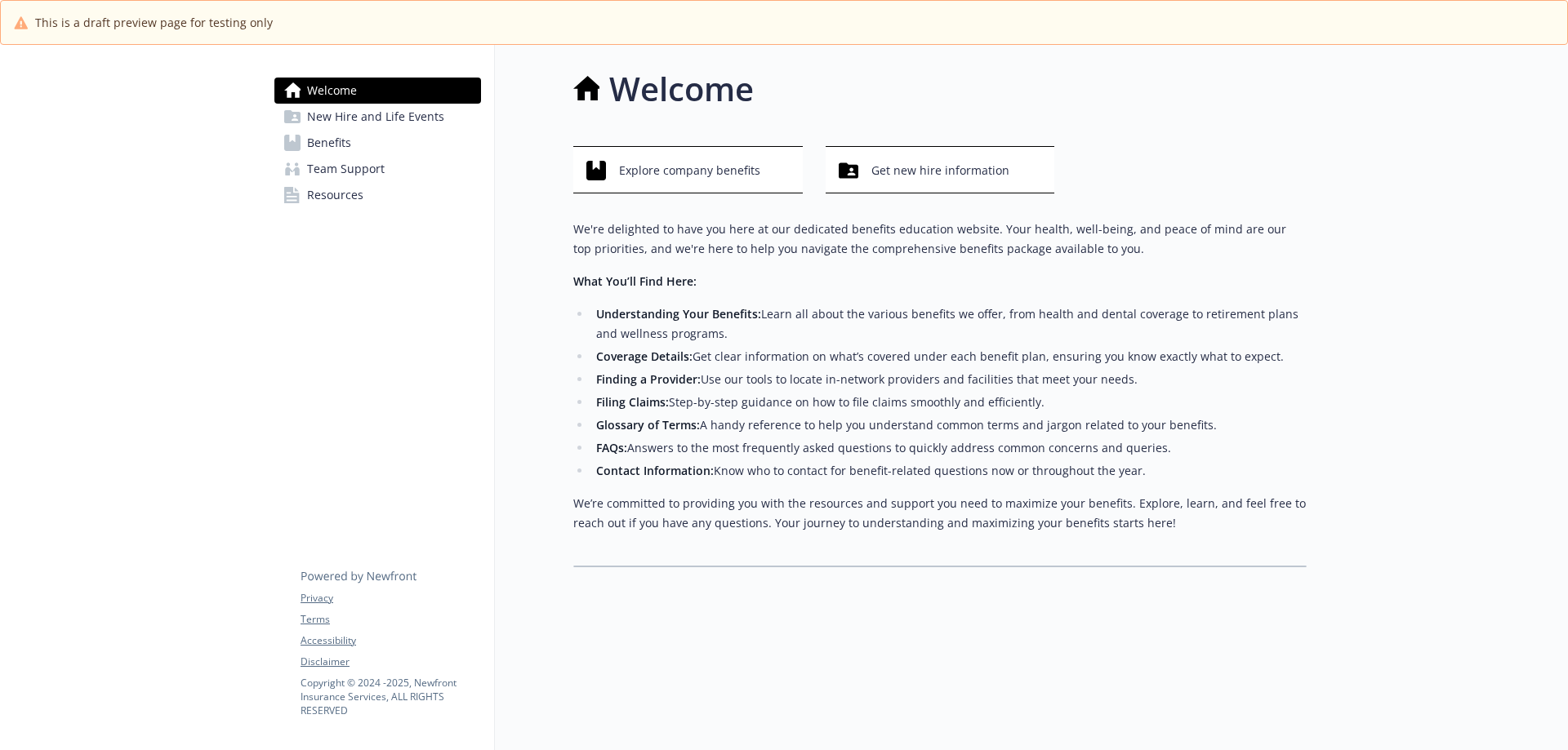
click at [383, 147] on link "Benefits" at bounding box center [378, 142] width 207 height 26
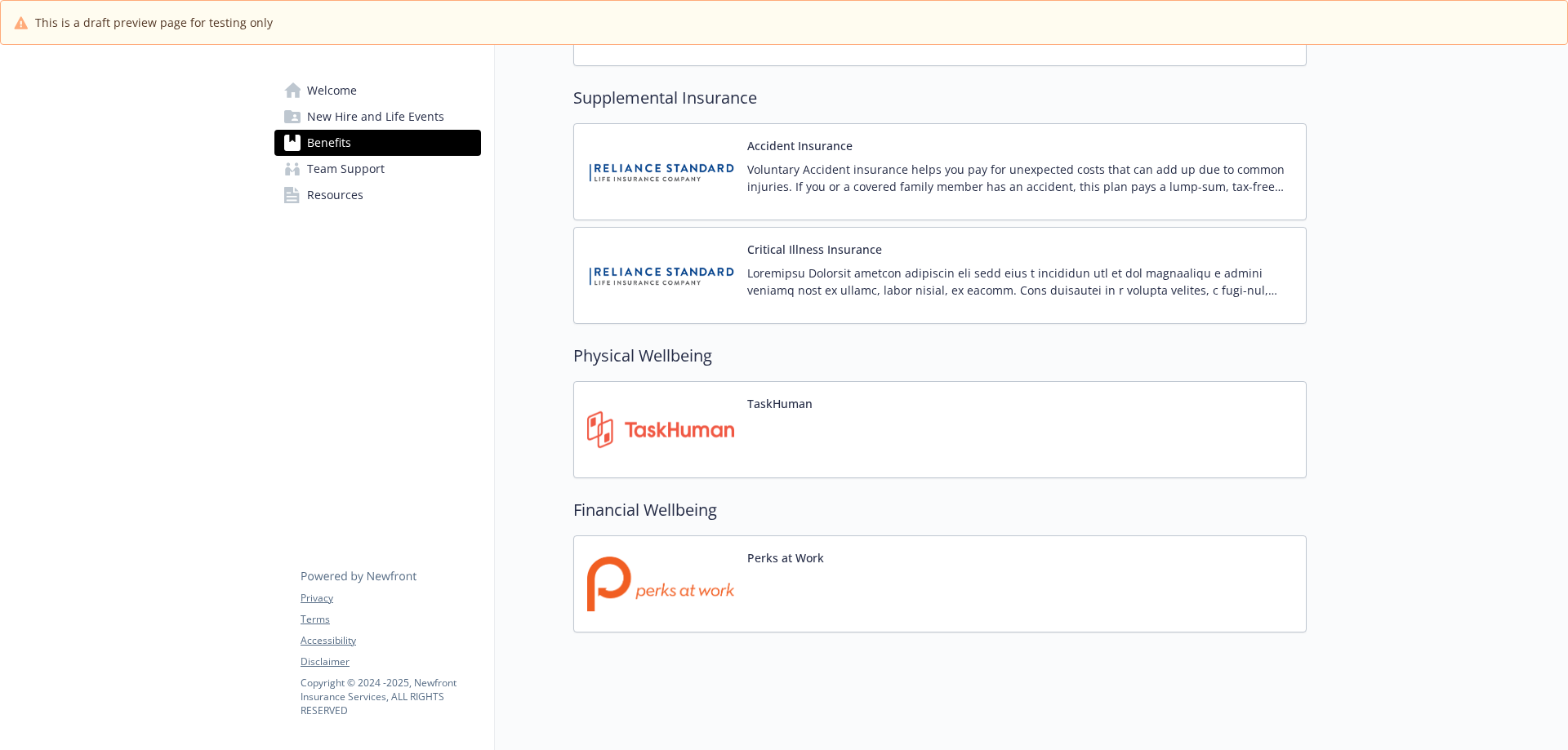
scroll to position [1820, 0]
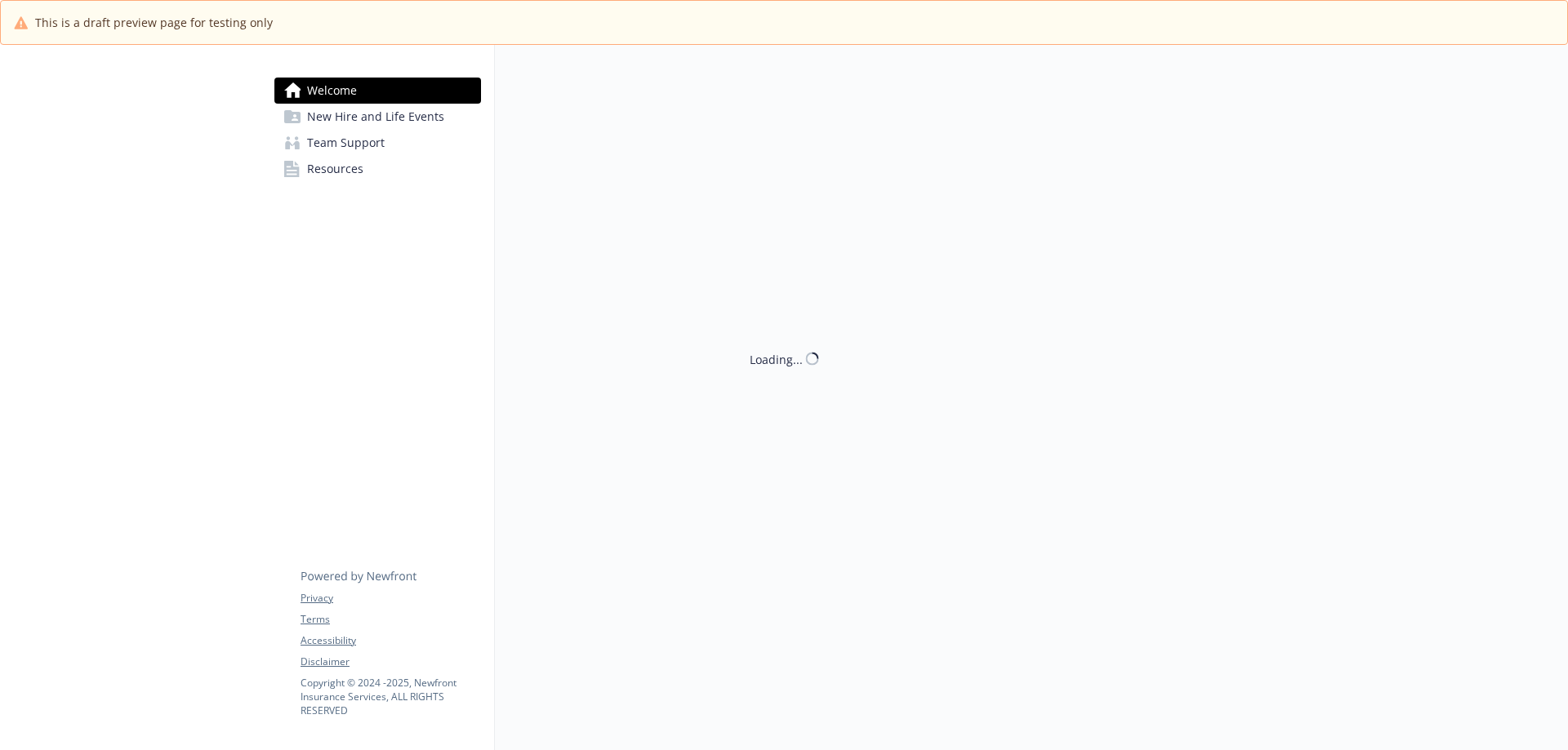
scroll to position [57, 0]
